Goal: Information Seeking & Learning: Learn about a topic

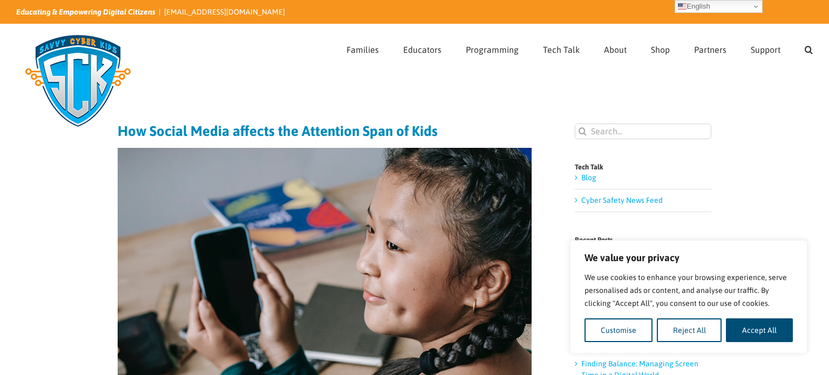
click at [462, 75] on div "Page Title Bar" at bounding box center [414, 83] width 797 height 22
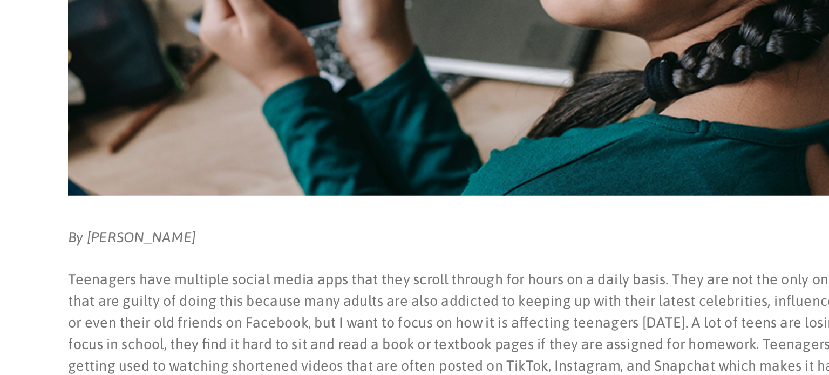
scroll to position [195, 0]
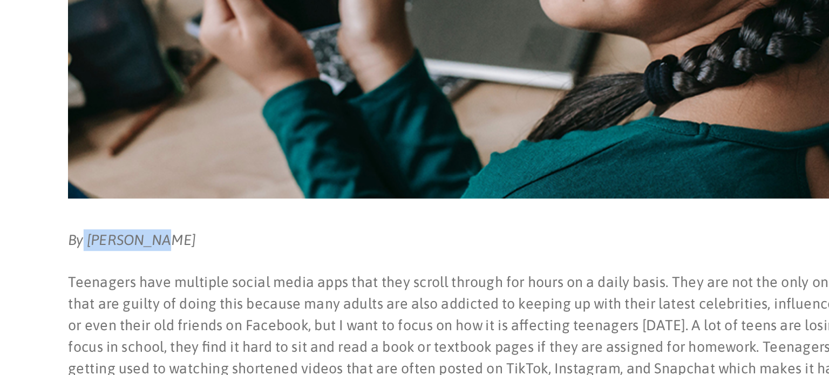
drag, startPoint x: 125, startPoint y: 239, endPoint x: 162, endPoint y: 240, distance: 36.7
click at [162, 240] on em "By [PERSON_NAME]" at bounding box center [151, 237] width 67 height 9
copy em "Stephanie"
click at [162, 236] on em "By [PERSON_NAME]" at bounding box center [151, 237] width 67 height 9
drag, startPoint x: 162, startPoint y: 236, endPoint x: 177, endPoint y: 235, distance: 14.6
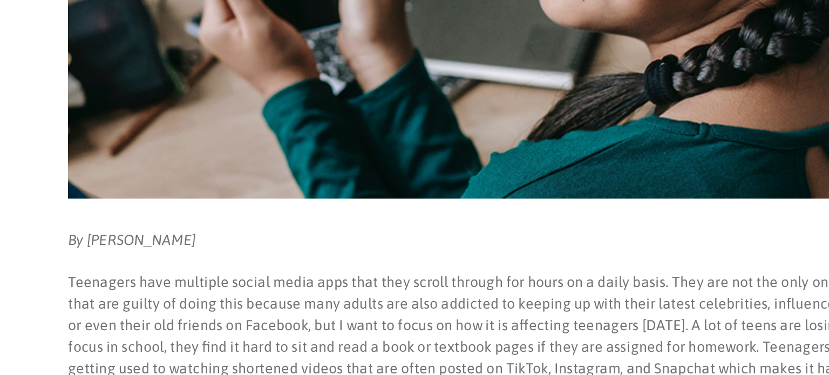
click at [177, 235] on em "By [PERSON_NAME]" at bounding box center [151, 237] width 67 height 9
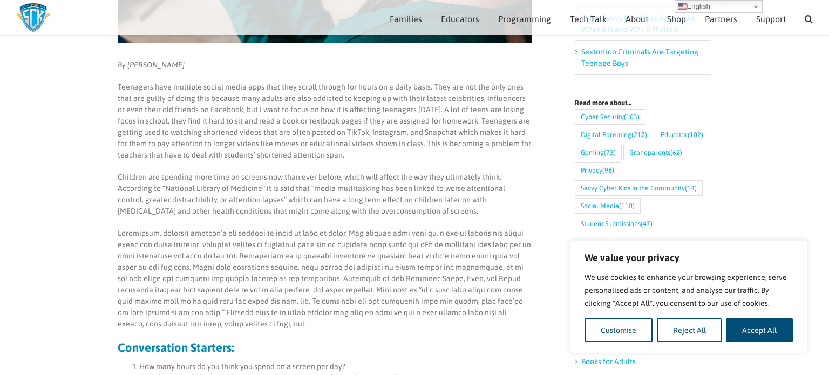
scroll to position [364, 0]
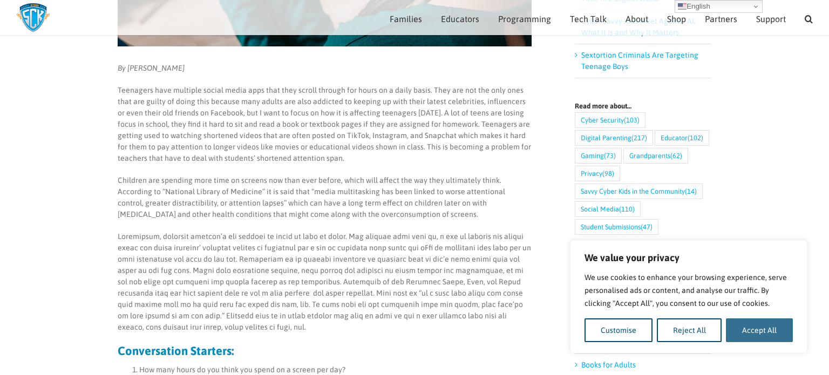
click at [732, 324] on button "Accept All" at bounding box center [759, 330] width 67 height 24
checkbox input "true"
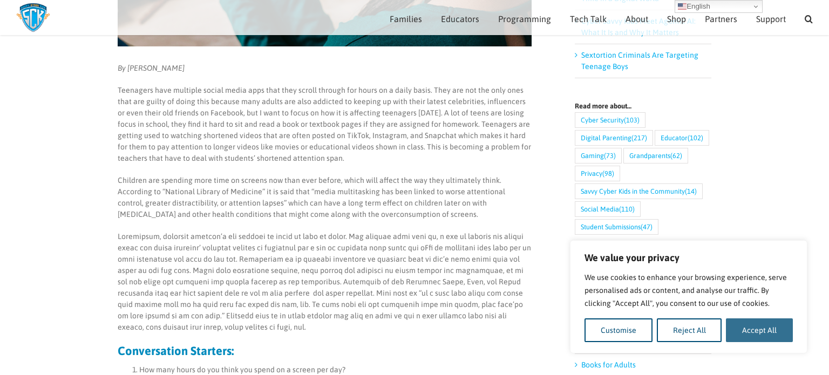
checkbox input "true"
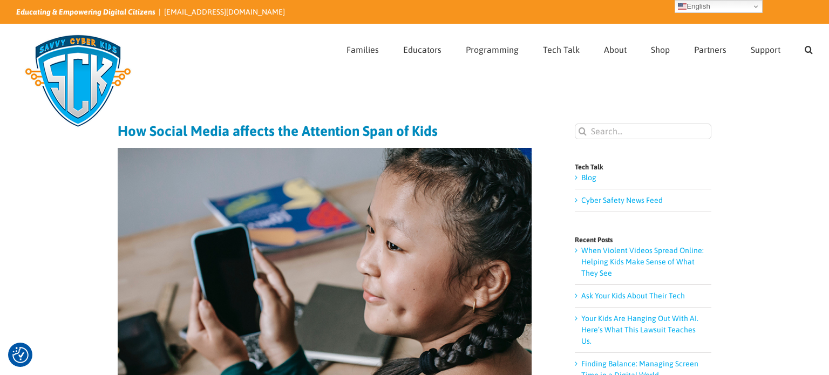
scroll to position [2, 0]
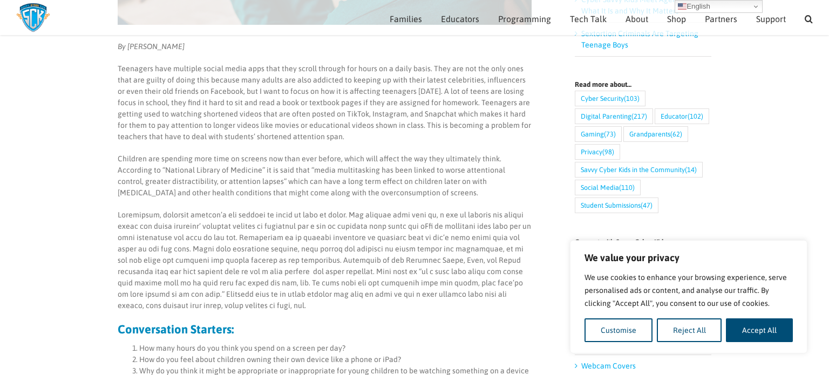
scroll to position [382, 0]
